Goal: Find specific page/section: Find specific page/section

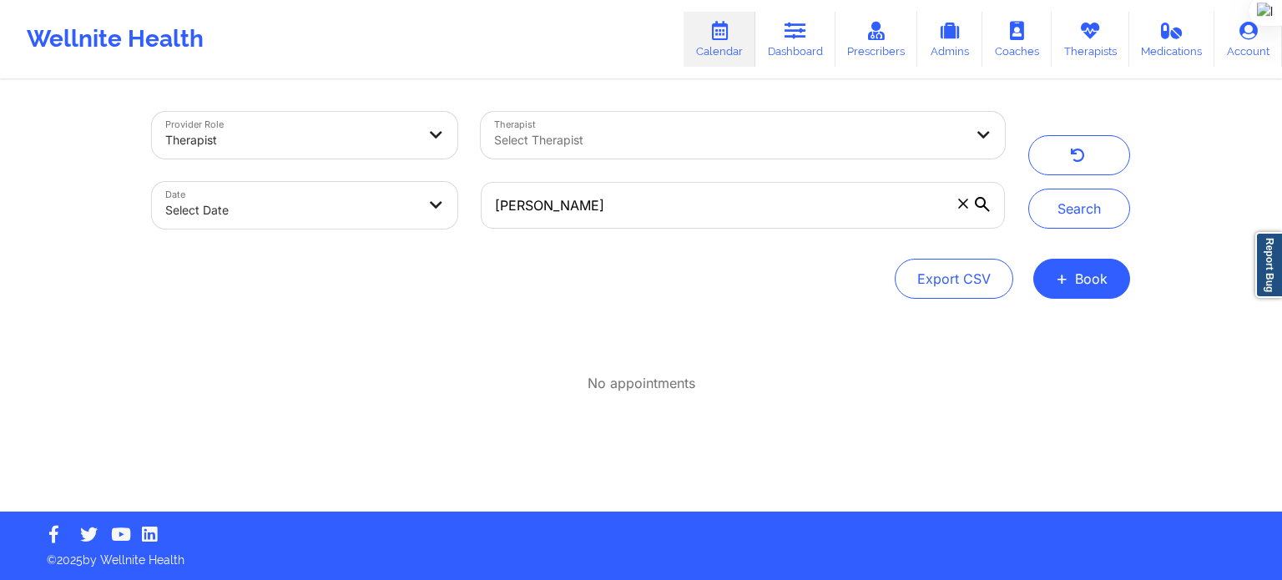
click at [444, 207] on div "Provider Role Therapist Therapist Select Therapist Date Select Date [PERSON_NAM…" at bounding box center [578, 170] width 877 height 140
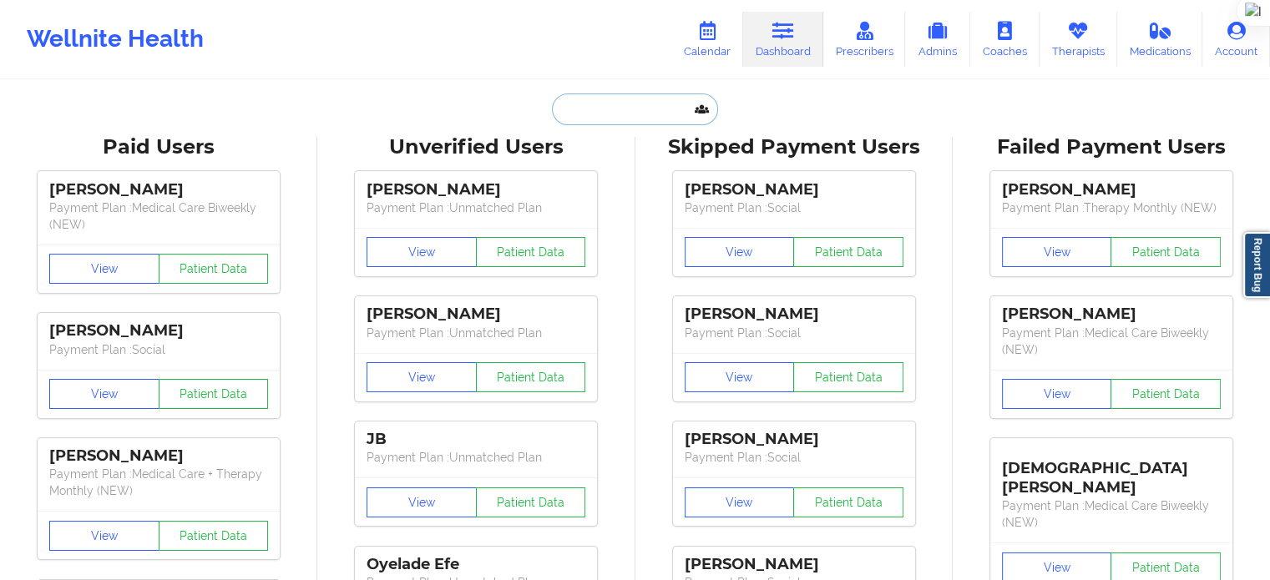
click at [655, 116] on input "text" at bounding box center [634, 110] width 165 height 32
paste input "Ritsa Fistes"
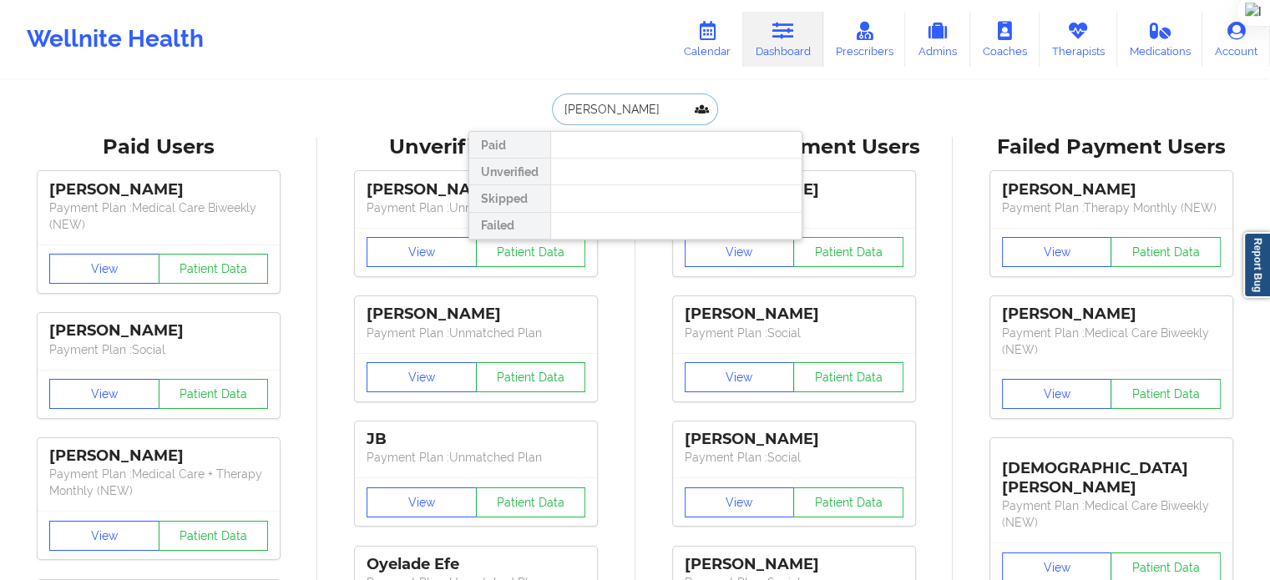
drag, startPoint x: 635, startPoint y: 109, endPoint x: 460, endPoint y: 113, distance: 175.4
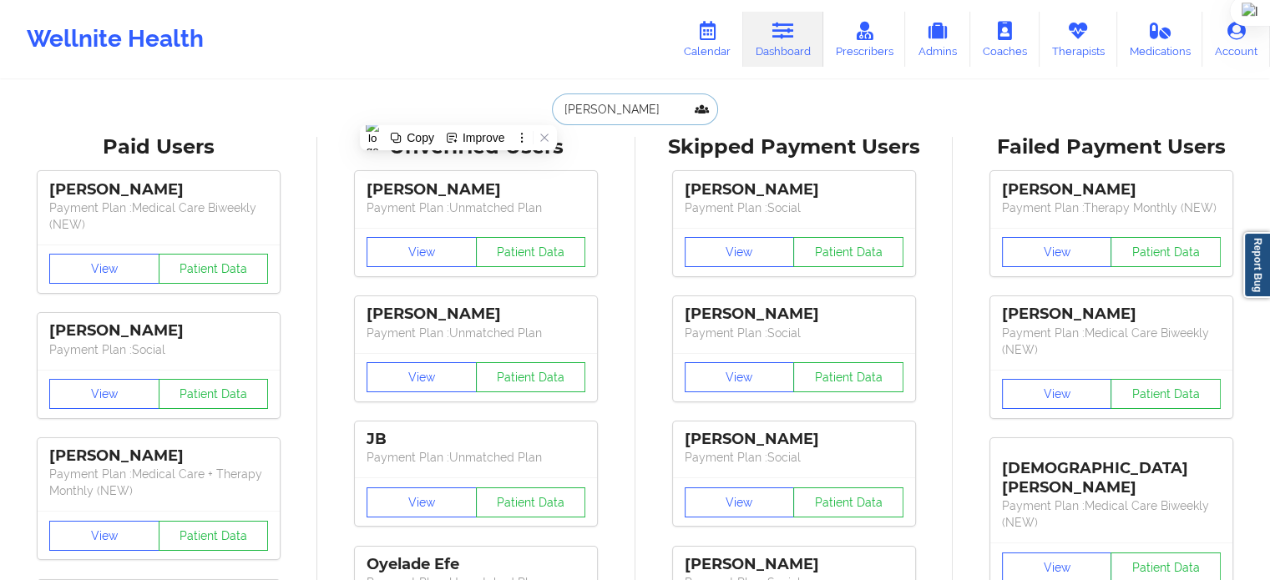
paste input "provider ritsafistes76@gmail.com"
type input "provider ritsafistes76@gmail.com"
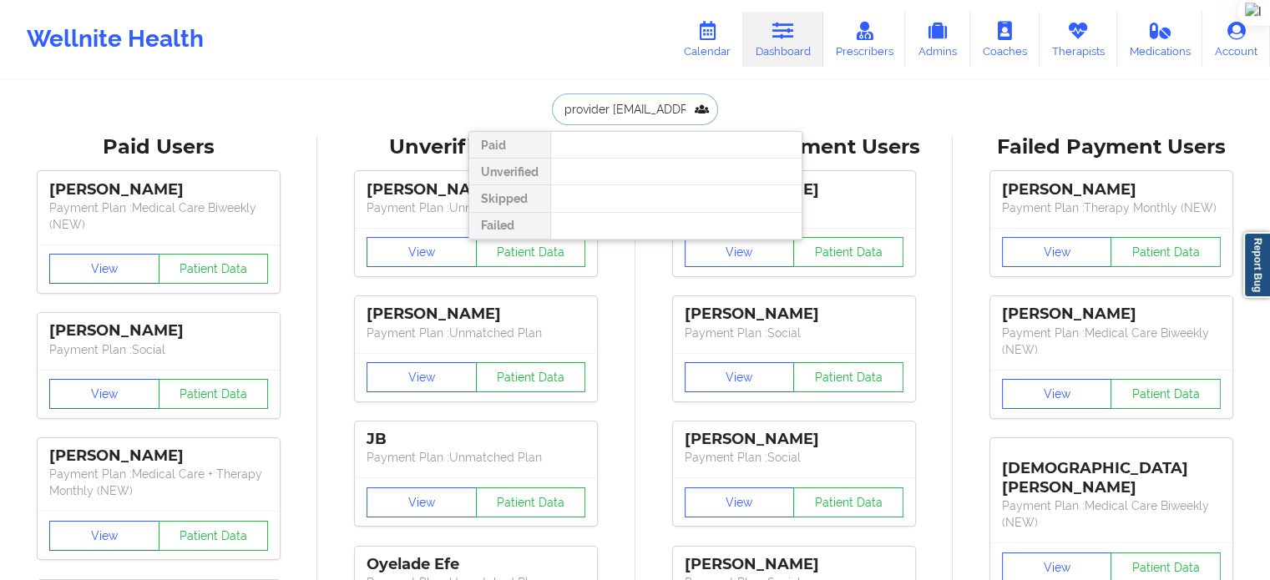
drag, startPoint x: 698, startPoint y: 109, endPoint x: 386, endPoint y: 106, distance: 312.3
